Goal: Information Seeking & Learning: Learn about a topic

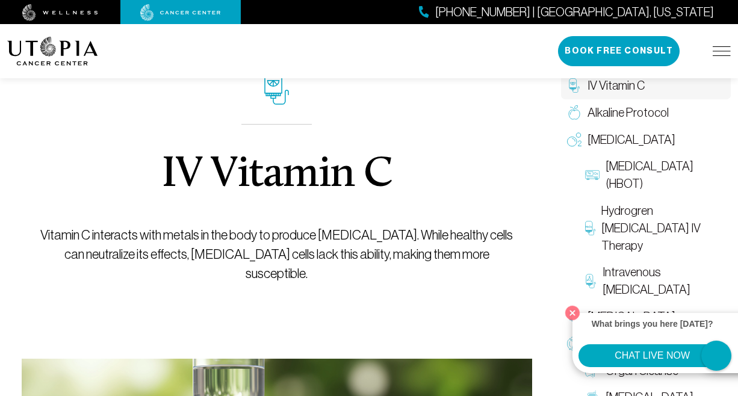
scroll to position [62, 0]
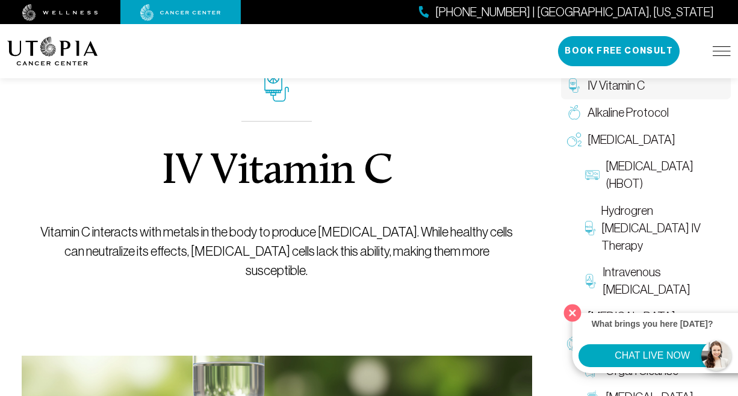
click at [574, 307] on button "Close" at bounding box center [573, 312] width 25 height 25
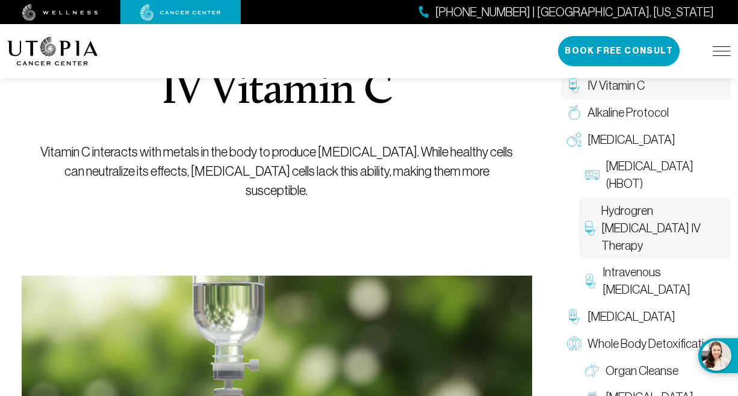
scroll to position [140, 0]
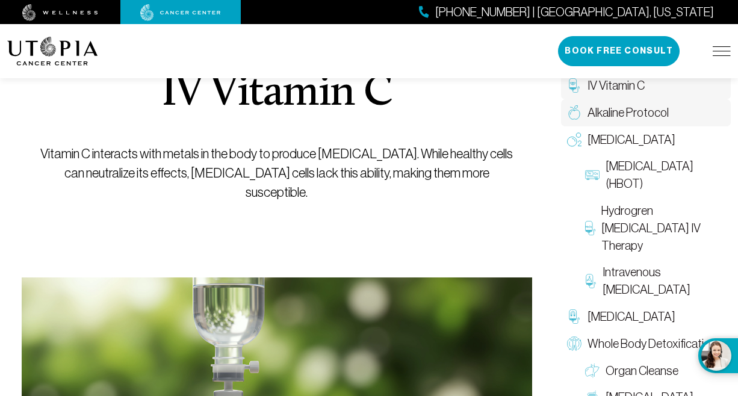
click at [622, 109] on span "Alkaline Protocol" at bounding box center [628, 112] width 81 height 17
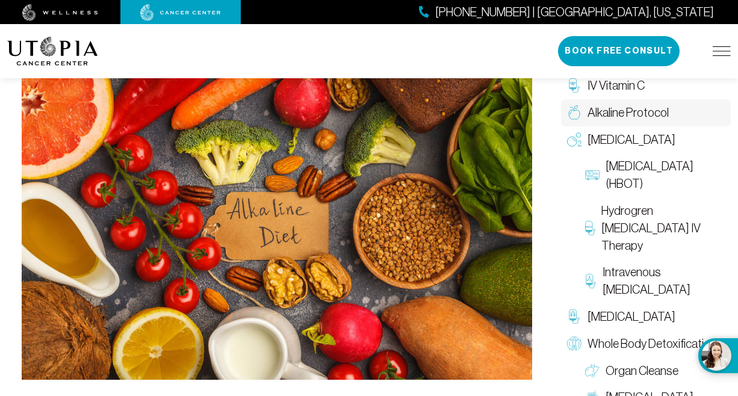
scroll to position [331, 1]
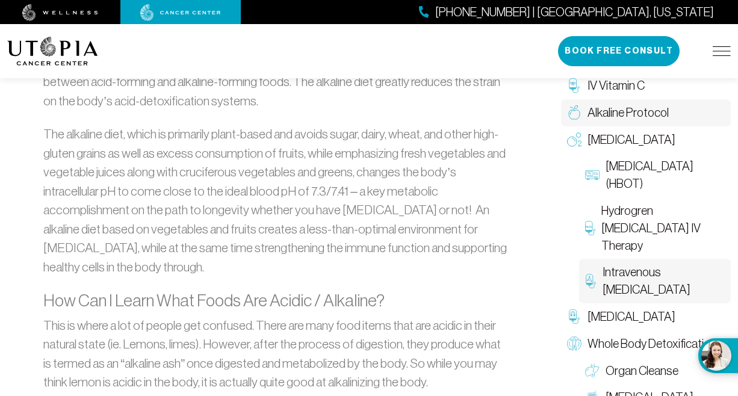
click at [635, 264] on span "Intravenous [MEDICAL_DATA]" at bounding box center [664, 281] width 122 height 35
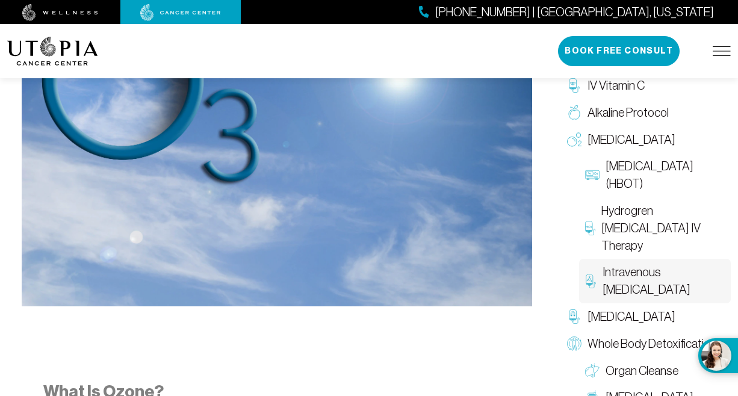
scroll to position [506, 0]
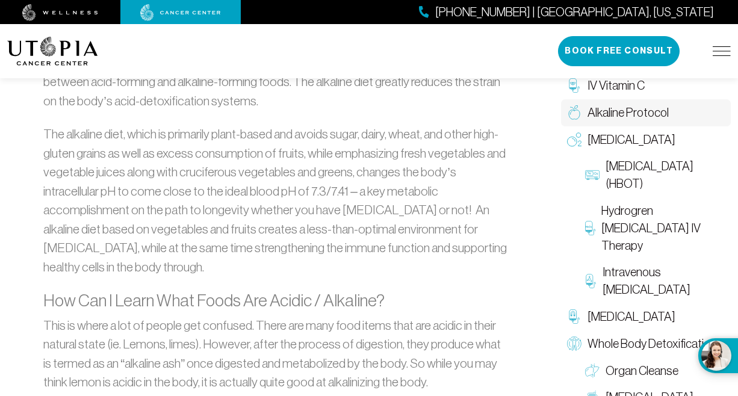
scroll to position [140, 0]
